Goal: Task Accomplishment & Management: Use online tool/utility

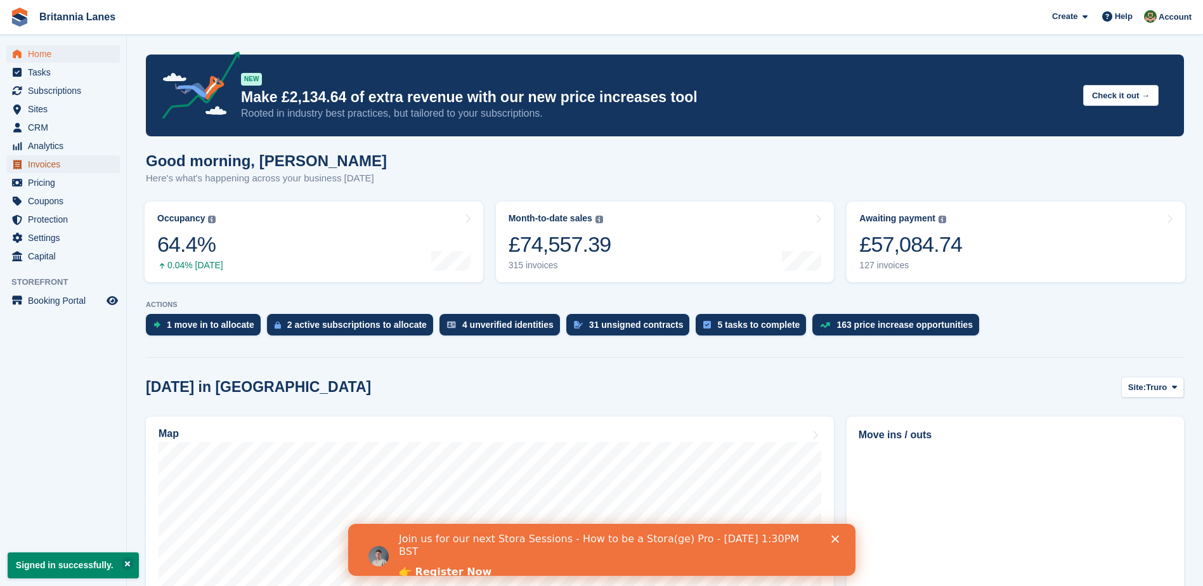
click at [46, 166] on span "Invoices" at bounding box center [66, 164] width 76 height 18
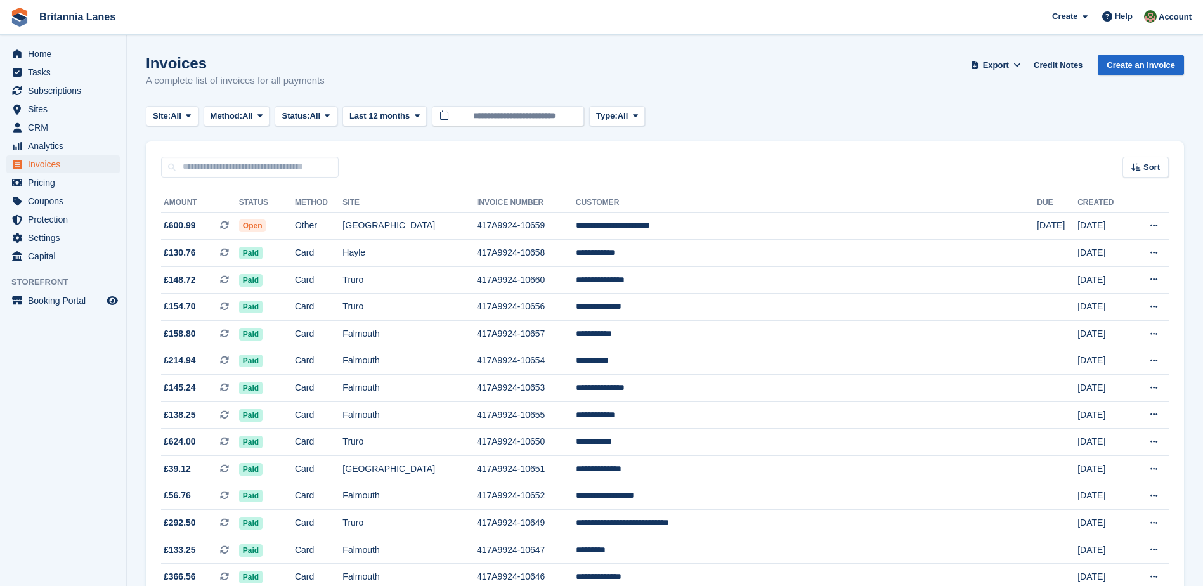
click at [408, 116] on span "Last 12 months" at bounding box center [379, 116] width 60 height 13
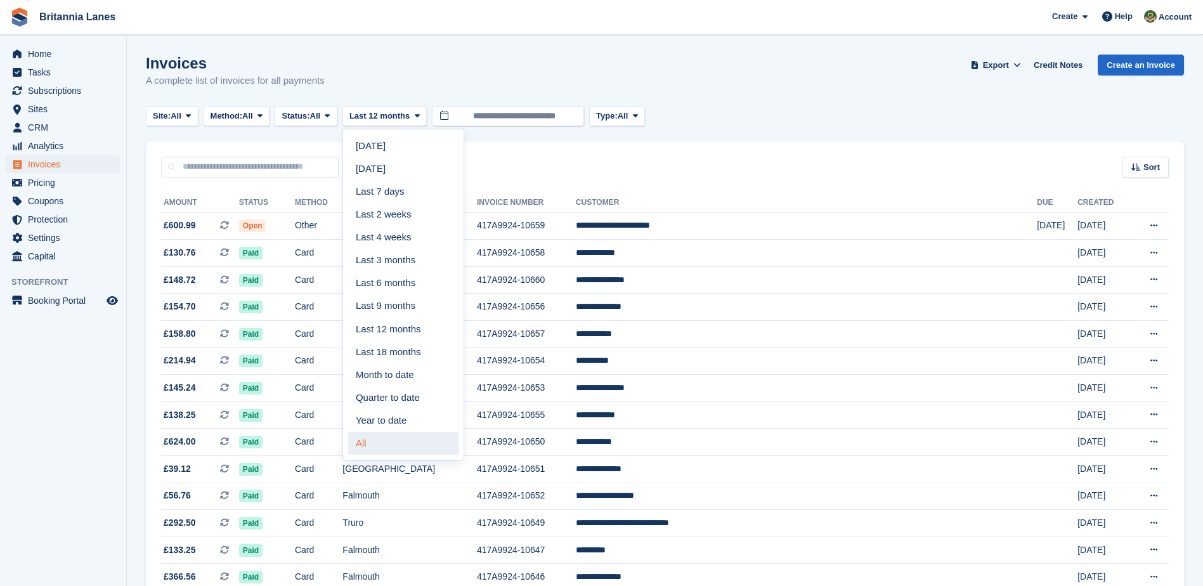
click at [384, 448] on link "All" at bounding box center [403, 443] width 110 height 23
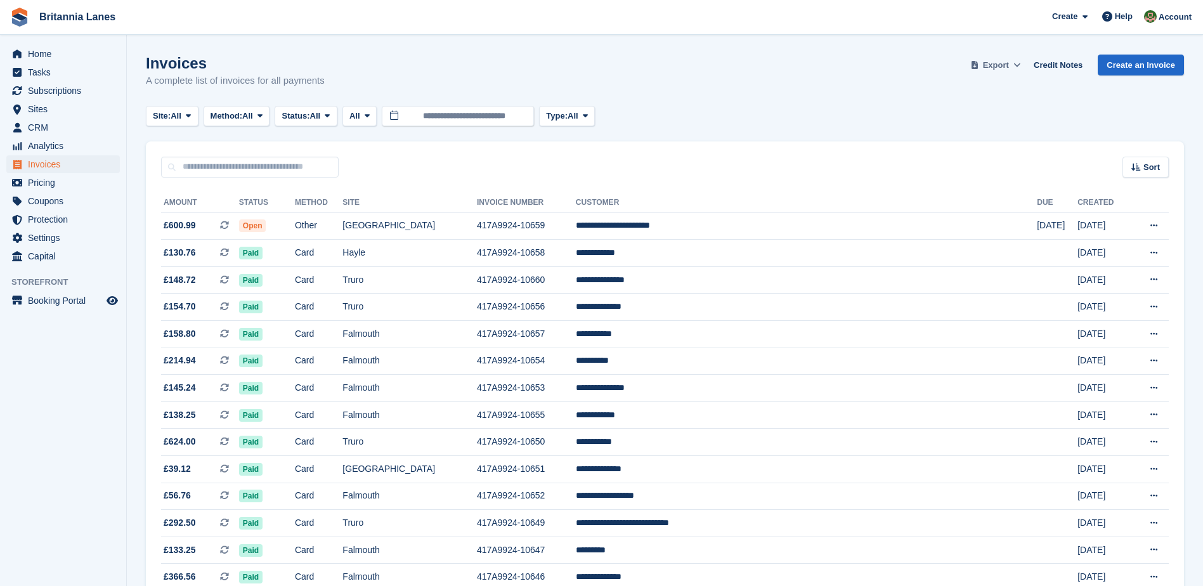
click at [1002, 68] on span "Export" at bounding box center [996, 65] width 26 height 13
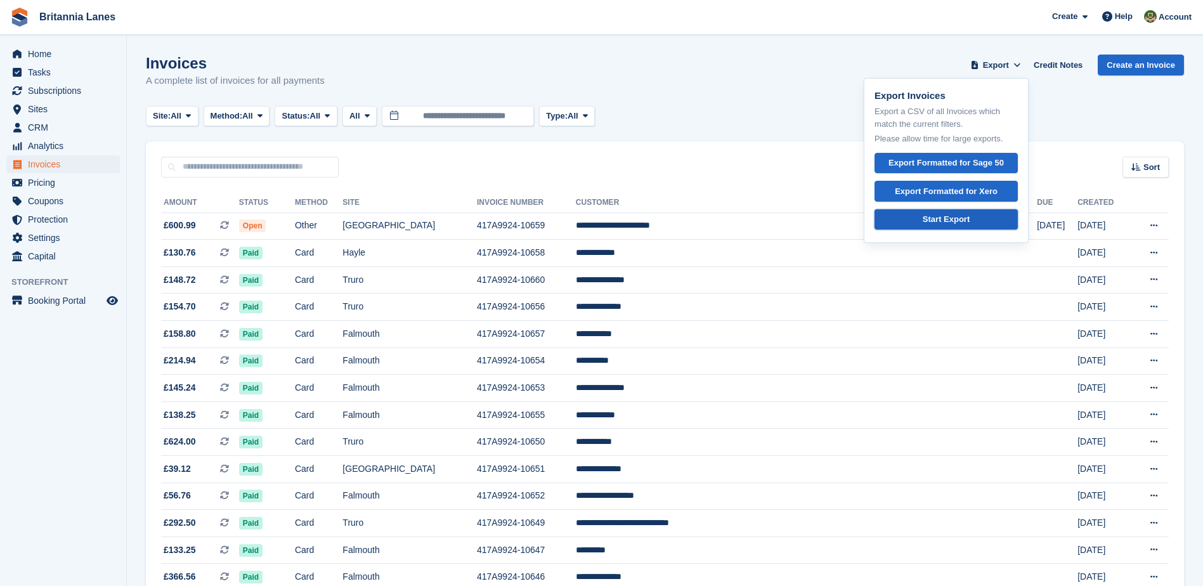
click at [969, 219] on div "Start Export" at bounding box center [945, 219] width 47 height 13
